Goal: Transaction & Acquisition: Purchase product/service

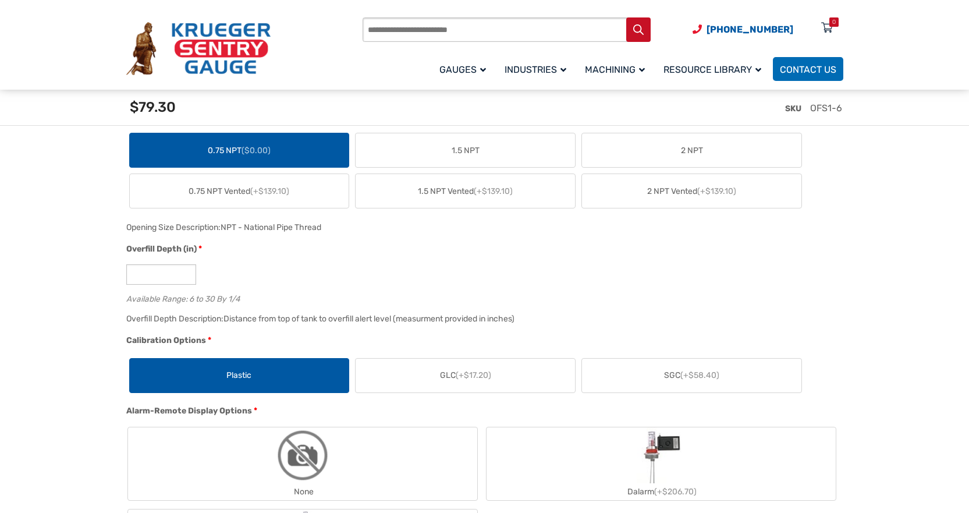
scroll to position [756, 0]
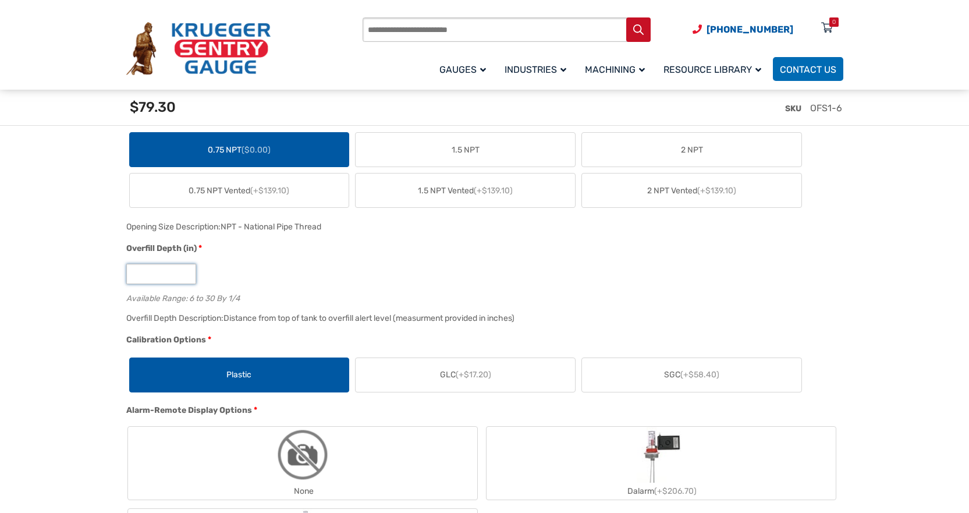
drag, startPoint x: 147, startPoint y: 275, endPoint x: 122, endPoint y: 278, distance: 25.8
type input "**"
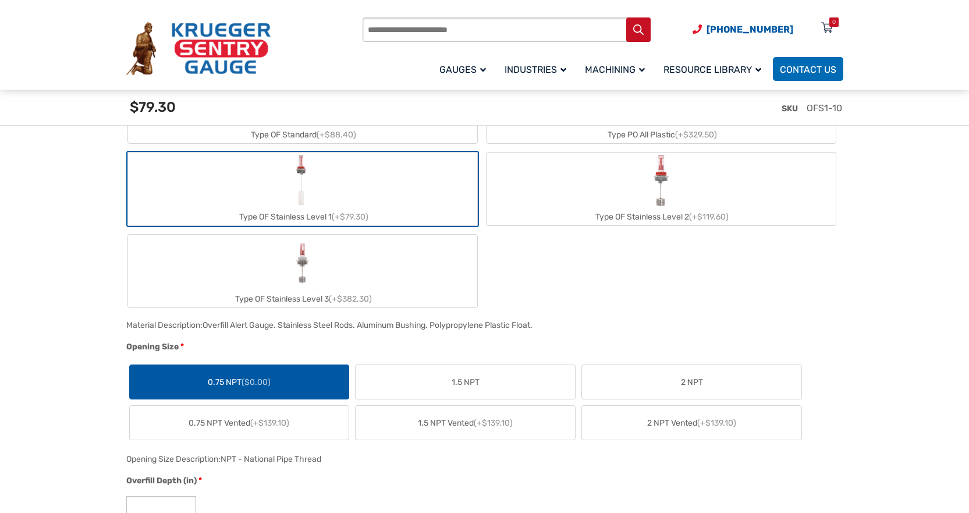
scroll to position [524, 0]
click at [594, 203] on label "Type OF Stainless Level 2 (+$119.60)" at bounding box center [660, 189] width 349 height 73
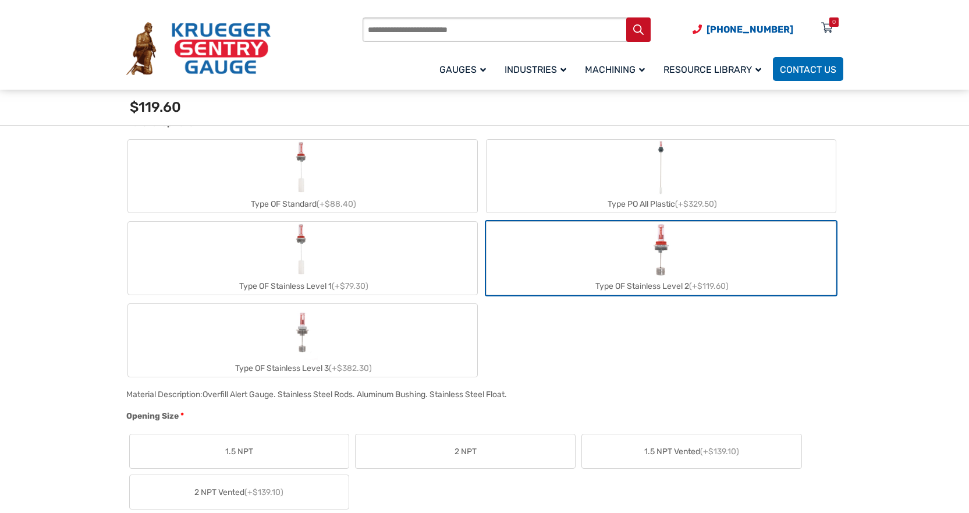
scroll to position [407, 0]
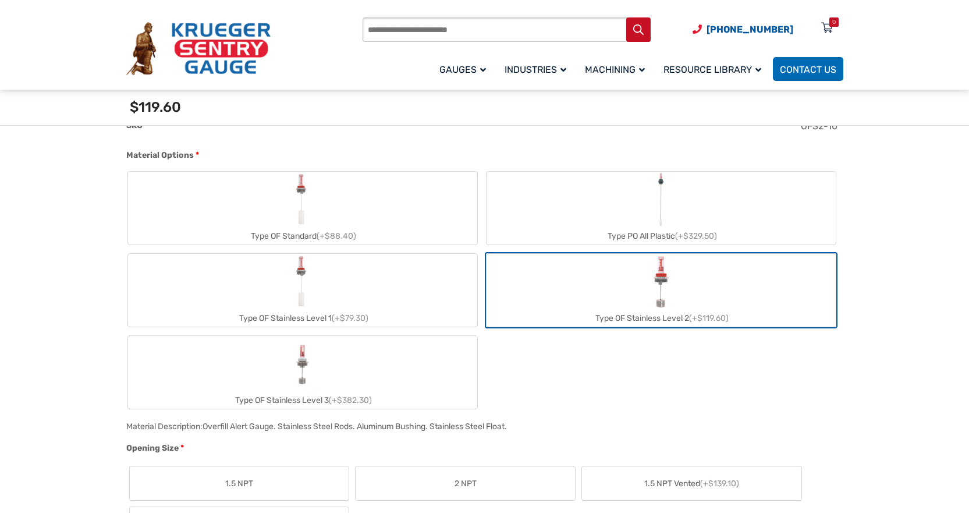
click at [396, 225] on label "Type OF Standard (+$88.40)" at bounding box center [302, 208] width 349 height 73
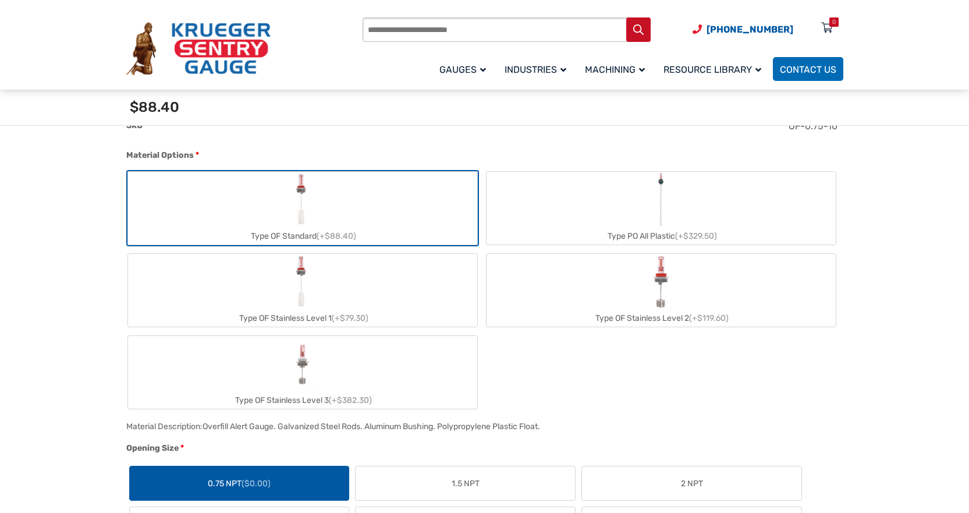
scroll to position [349, 0]
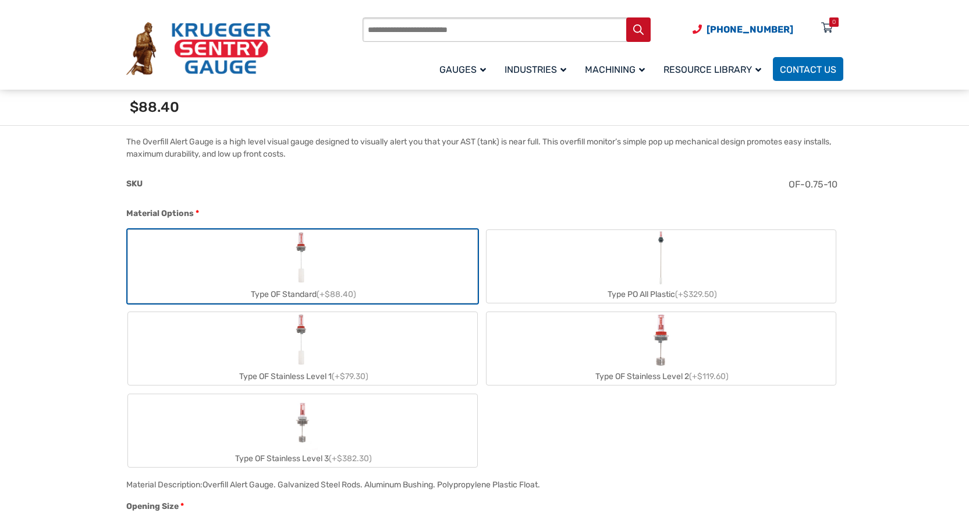
click at [402, 360] on label "Type OF Stainless Level 1 (+$79.30)" at bounding box center [302, 348] width 349 height 73
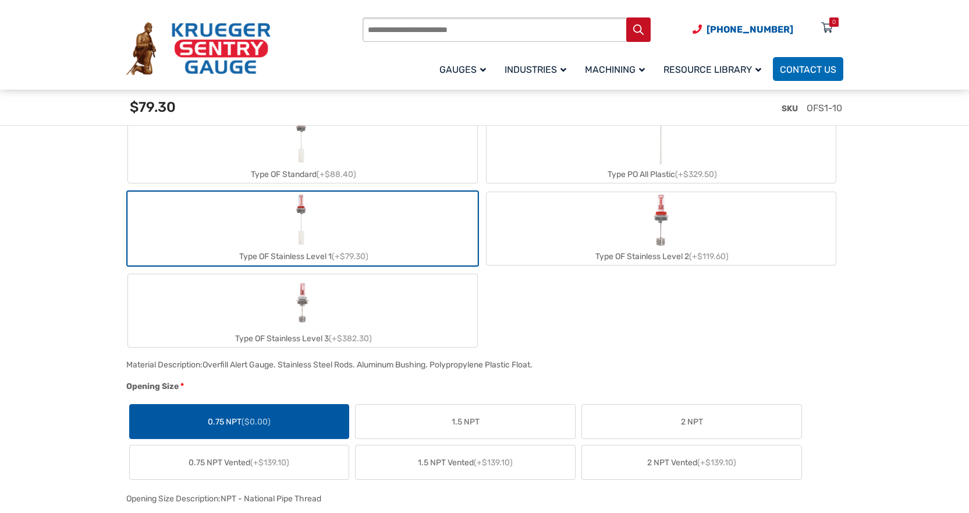
scroll to position [466, 0]
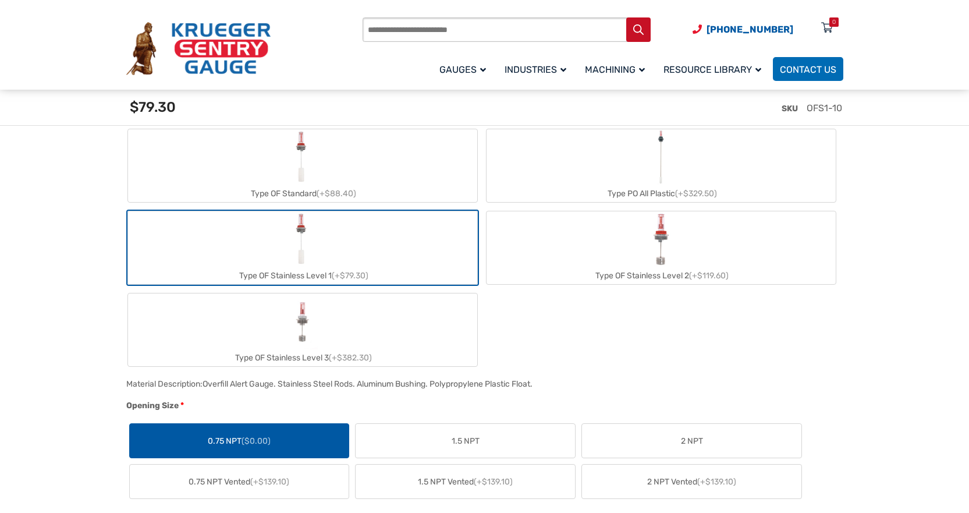
click at [301, 483] on label "0.75 NPT Vented (+$139.10)" at bounding box center [239, 481] width 219 height 34
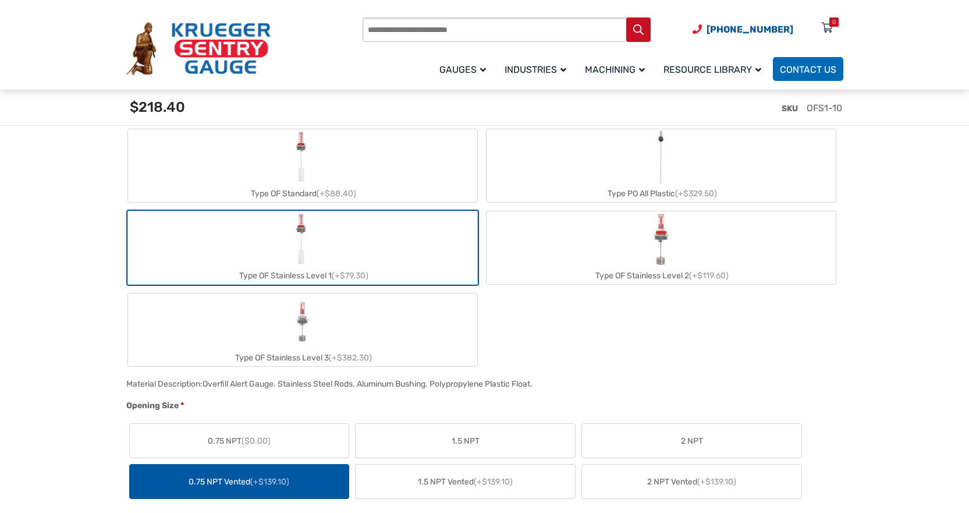
click at [289, 440] on label "0.75 NPT ($0.00)" at bounding box center [239, 441] width 219 height 34
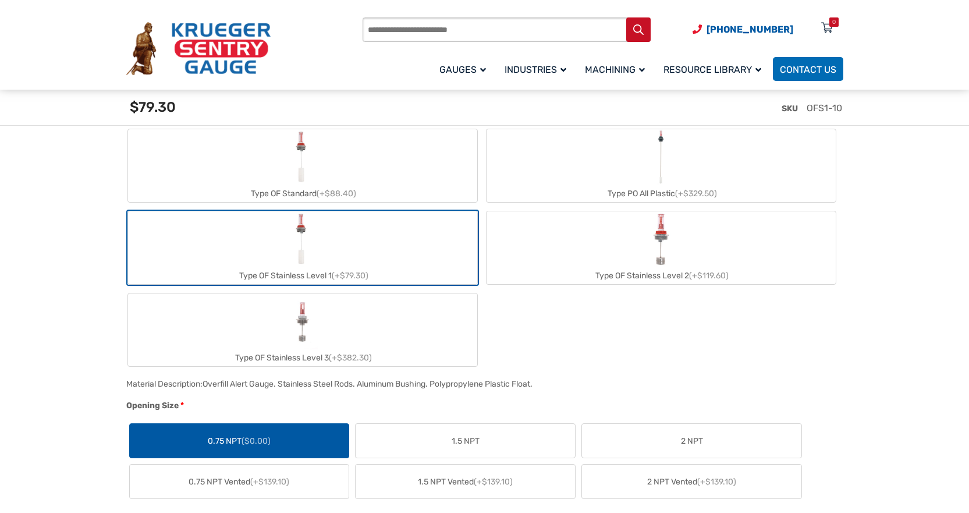
click at [303, 482] on label "0.75 NPT Vented (+$139.10)" at bounding box center [239, 481] width 219 height 34
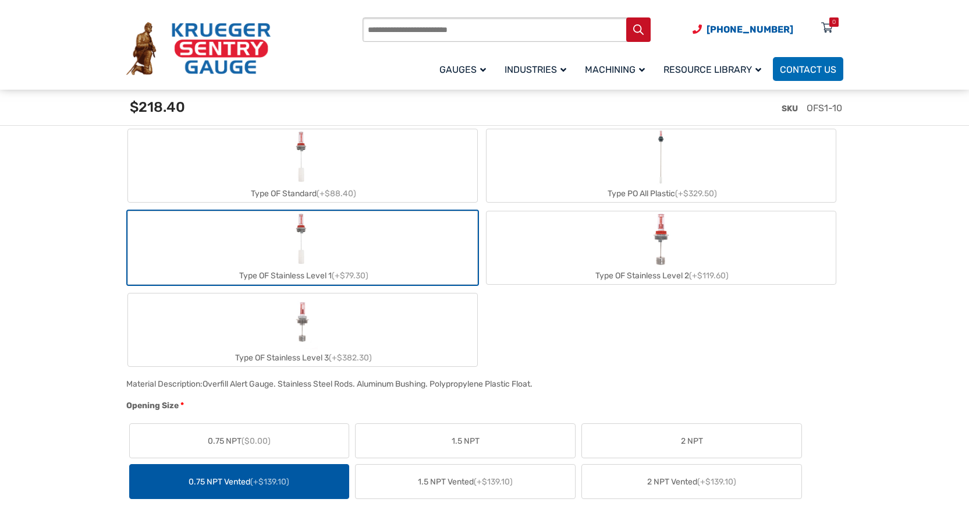
click at [292, 443] on label "0.75 NPT ($0.00)" at bounding box center [239, 441] width 219 height 34
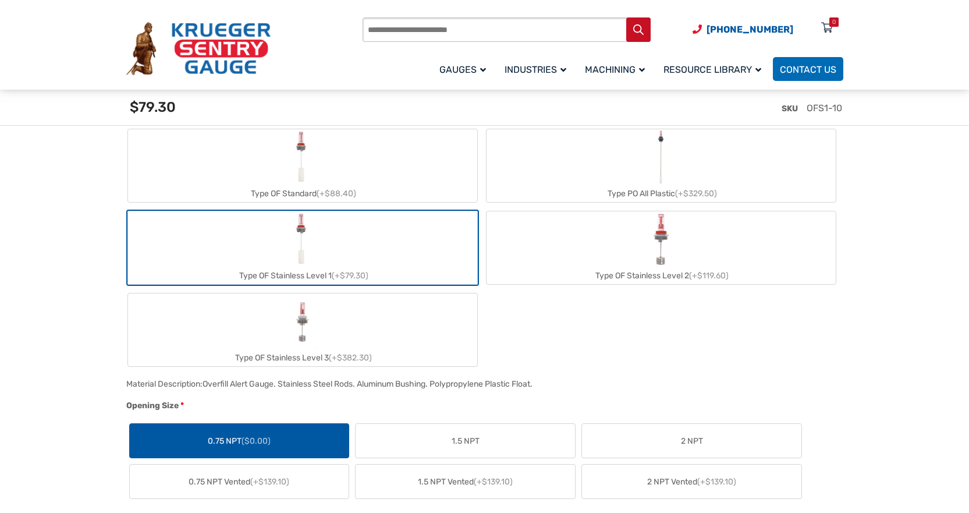
click at [348, 184] on label "Type OF Standard (+$88.40)" at bounding box center [302, 165] width 349 height 73
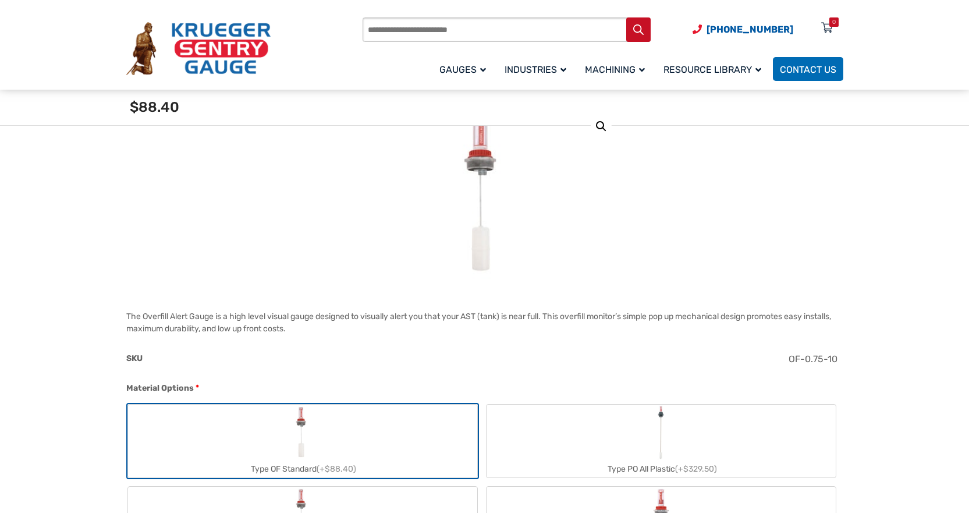
scroll to position [0, 0]
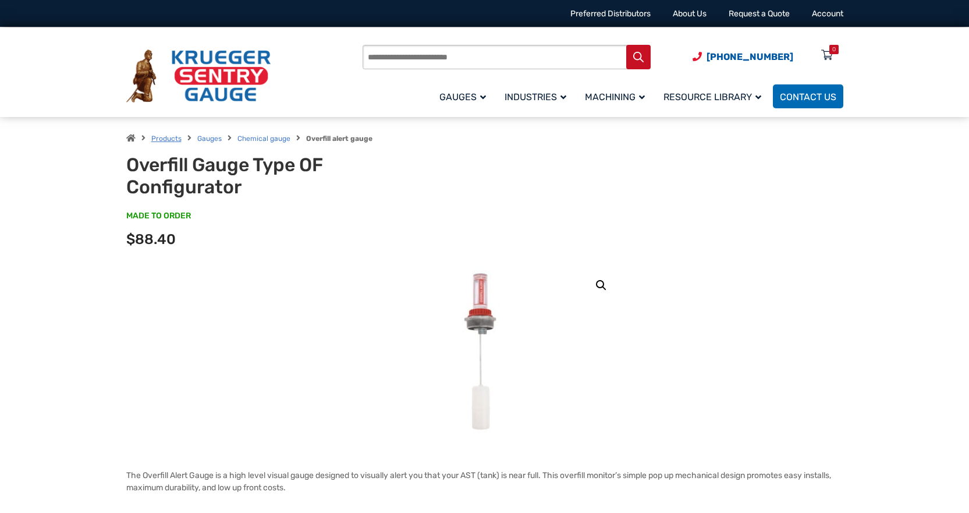
click at [163, 138] on link "Products" at bounding box center [166, 138] width 30 height 8
